Goal: Book appointment/travel/reservation

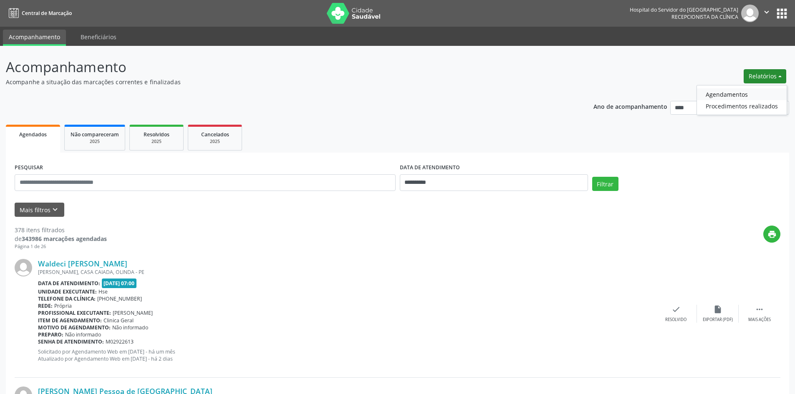
click at [730, 95] on link "Agendamentos" at bounding box center [742, 94] width 90 height 12
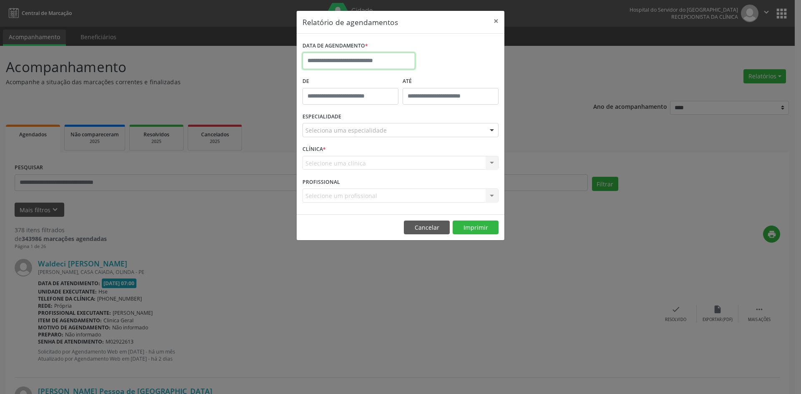
click at [373, 58] on input "text" at bounding box center [358, 61] width 113 height 17
click at [367, 101] on span "1" at bounding box center [366, 104] width 16 height 16
type input "**********"
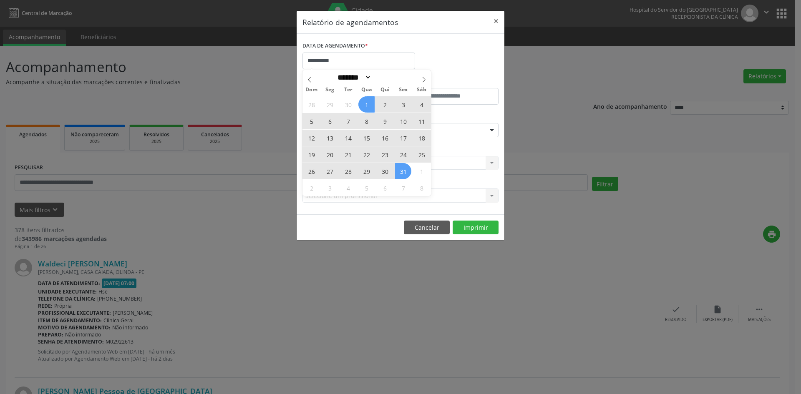
drag, startPoint x: 367, startPoint y: 101, endPoint x: 402, endPoint y: 169, distance: 76.9
click at [402, 169] on div "28 29 30 1 2 3 4 5 6 7 8 9 10 11 12 13 14 15 16 17 18 19 20 21 22 23 24 25 26 2…" at bounding box center [366, 146] width 128 height 100
click at [402, 169] on span "31" at bounding box center [403, 171] width 16 height 16
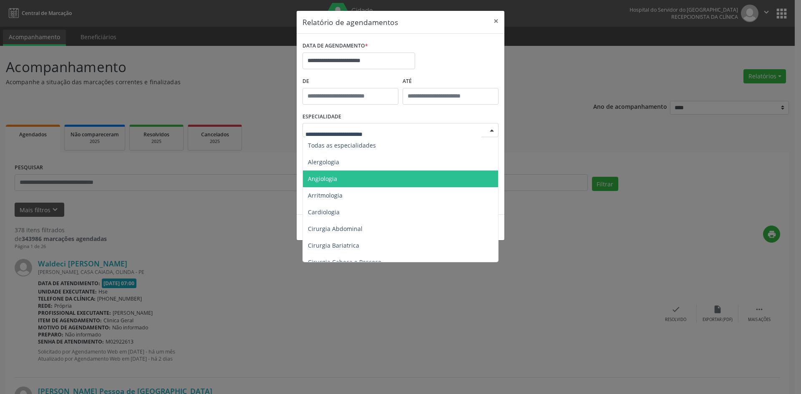
click at [353, 179] on span "Angiologia" at bounding box center [401, 179] width 196 height 17
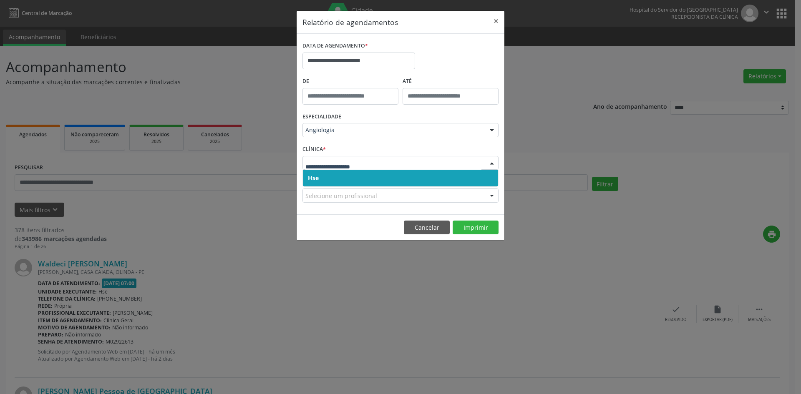
click at [370, 179] on span "Hse" at bounding box center [400, 178] width 195 height 17
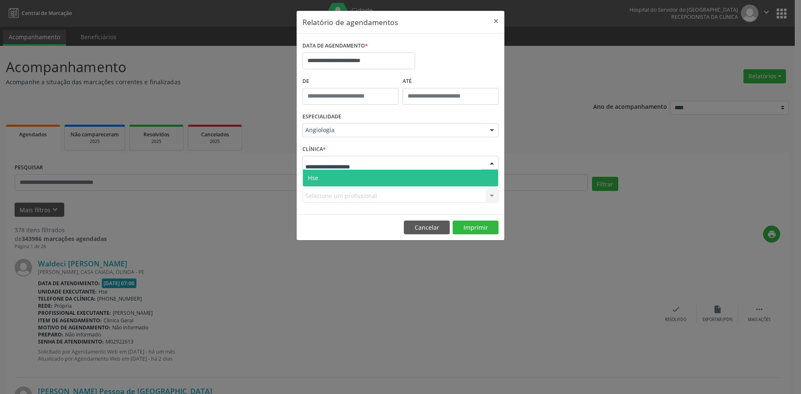
click at [374, 164] on div at bounding box center [400, 163] width 196 height 14
click at [377, 176] on span "Hse" at bounding box center [400, 178] width 195 height 17
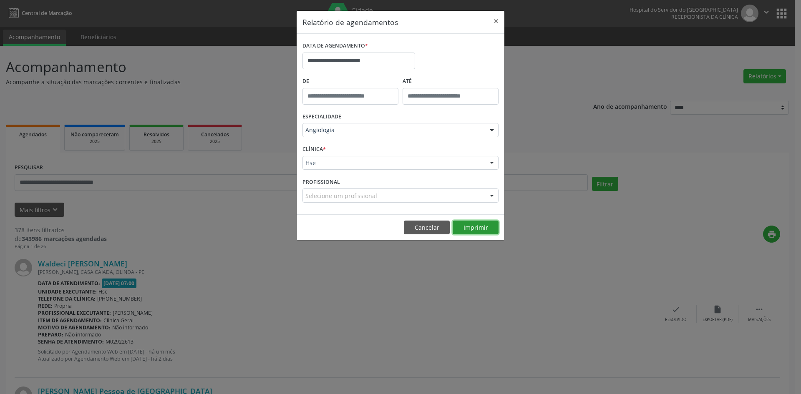
click at [470, 228] on button "Imprimir" at bounding box center [476, 228] width 46 height 14
